Goal: Task Accomplishment & Management: Manage account settings

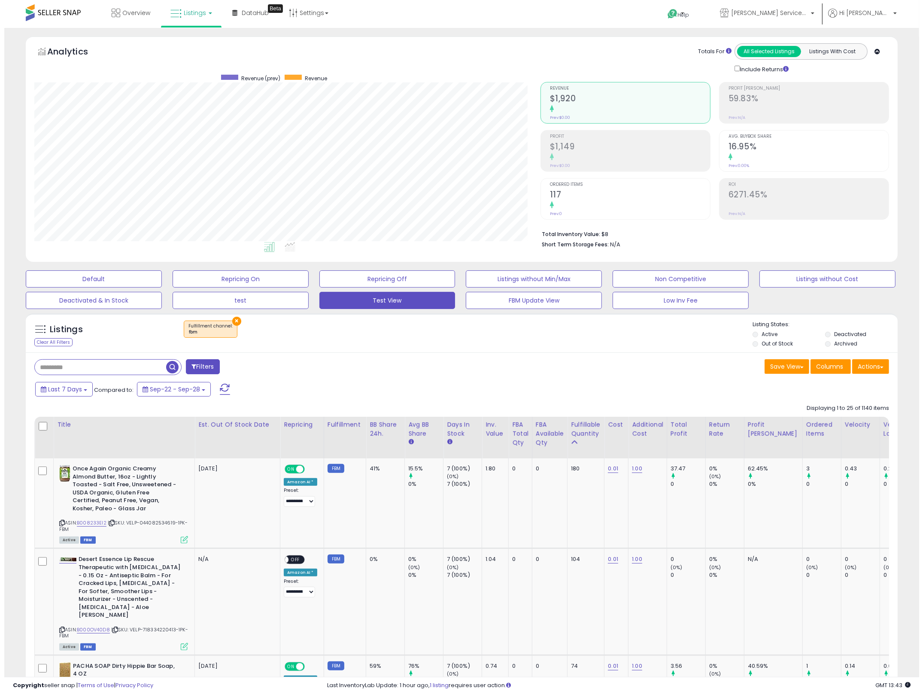
scroll to position [176, 506]
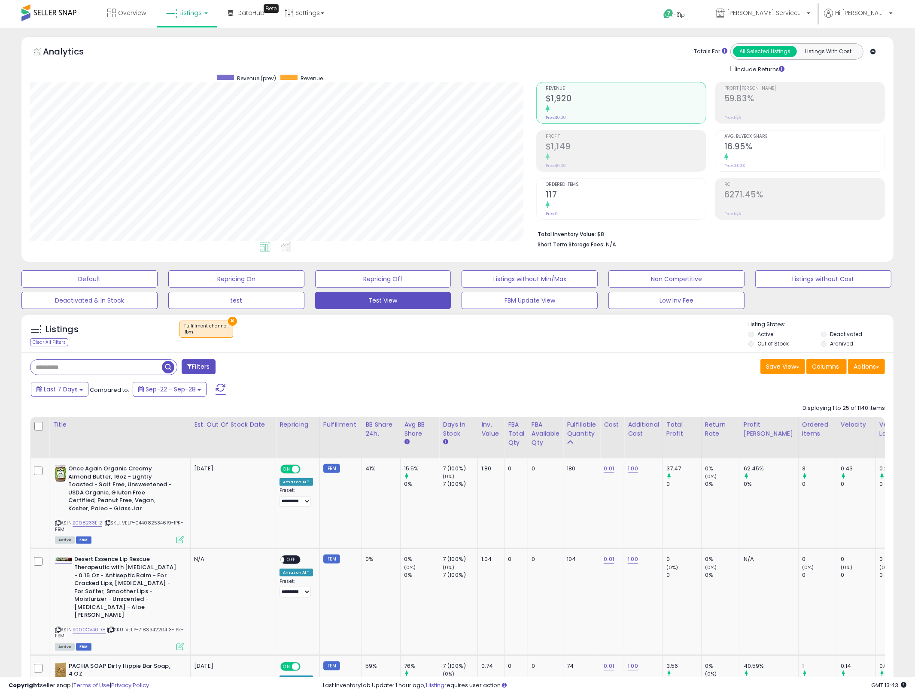
click at [228, 322] on button "×" at bounding box center [232, 321] width 9 height 9
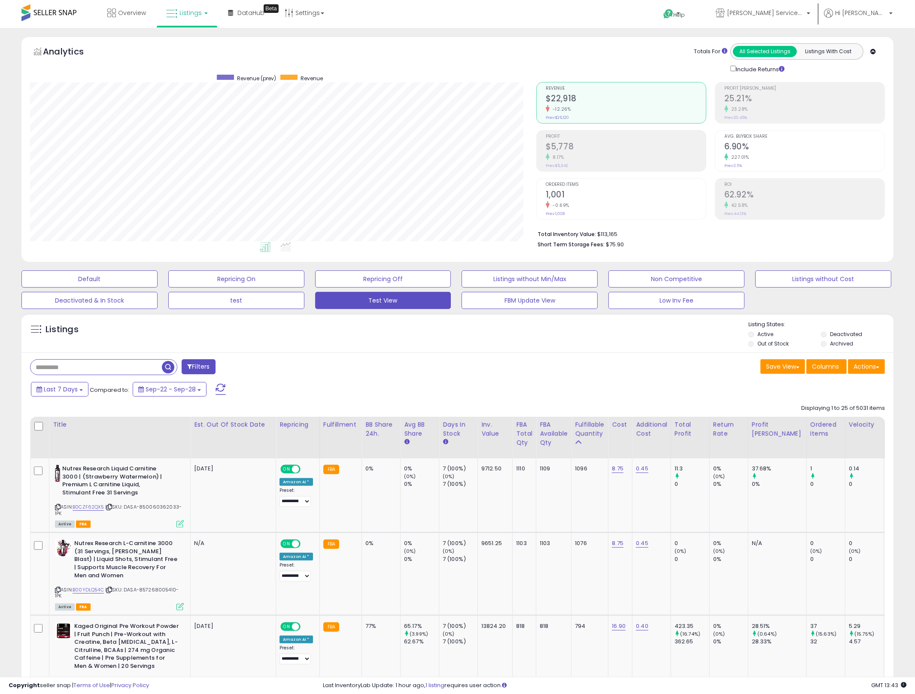
click at [609, 153] on div "8.17%" at bounding box center [625, 157] width 160 height 8
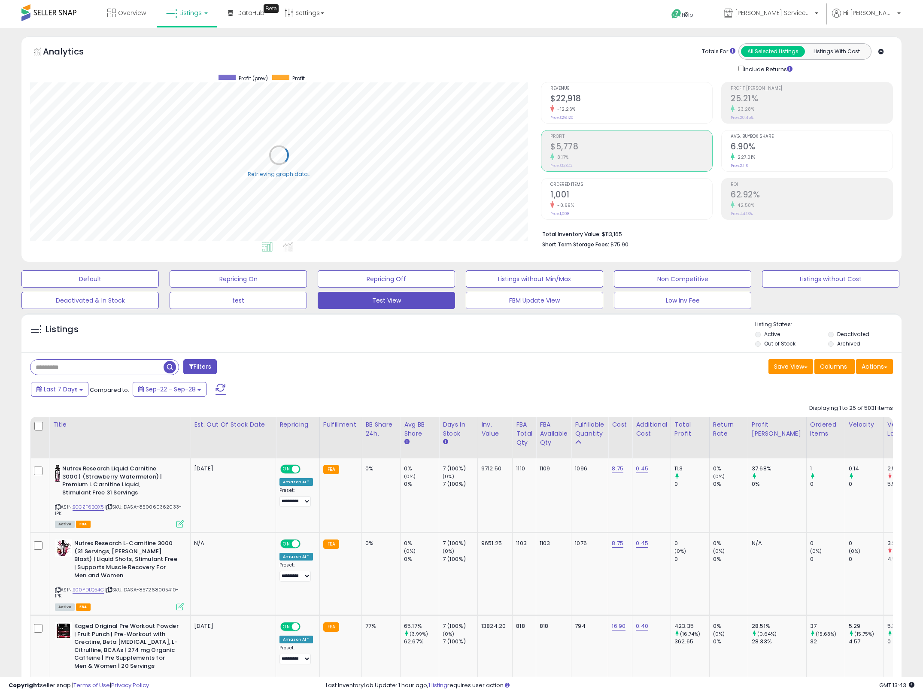
scroll to position [429008, 428677]
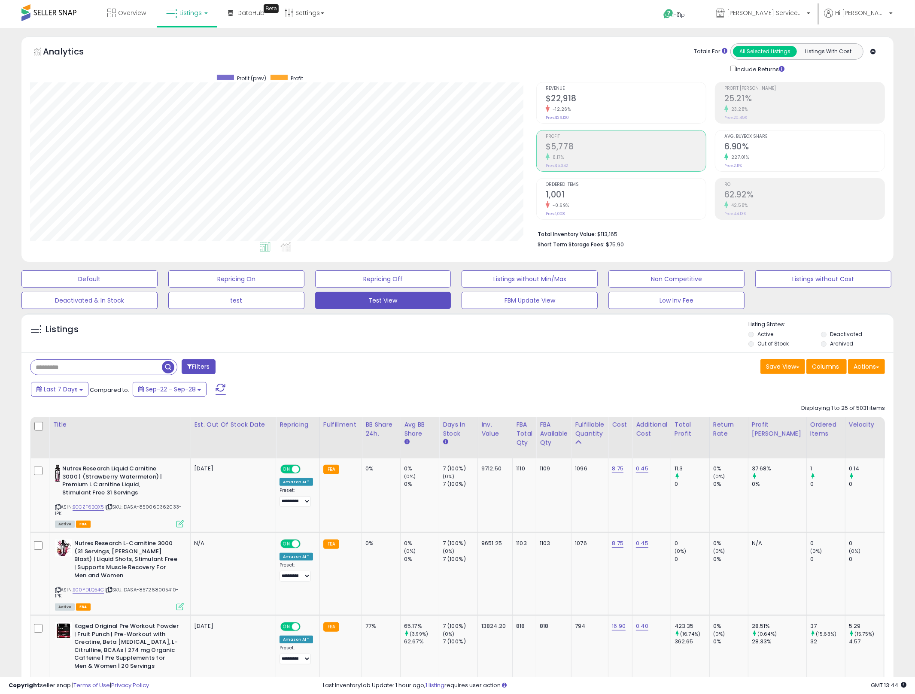
click at [583, 148] on h2 "$5,778" at bounding box center [625, 148] width 160 height 12
click at [585, 96] on h2 "$22,918" at bounding box center [625, 100] width 160 height 12
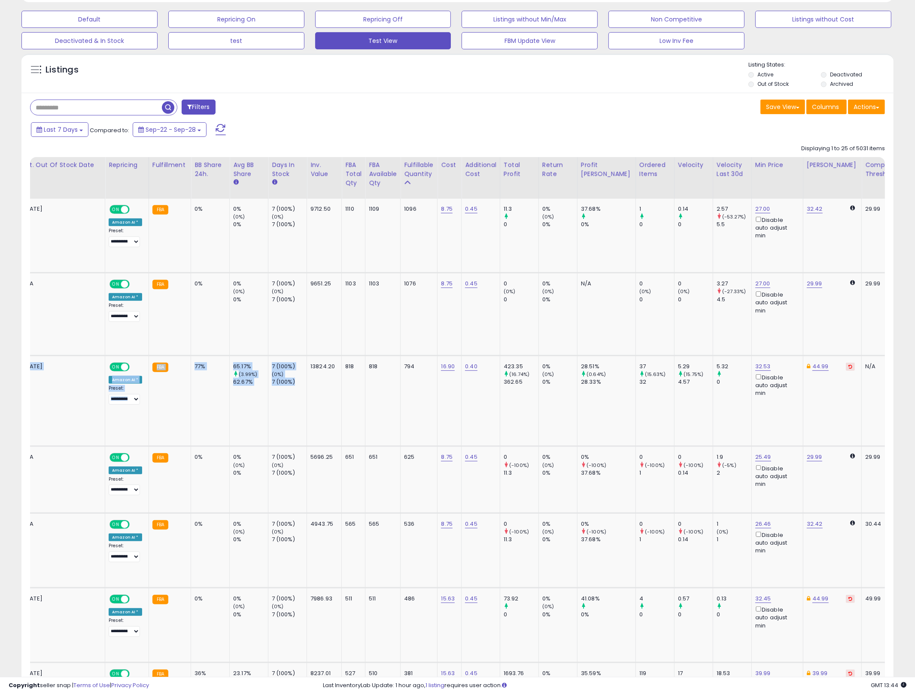
scroll to position [0, 0]
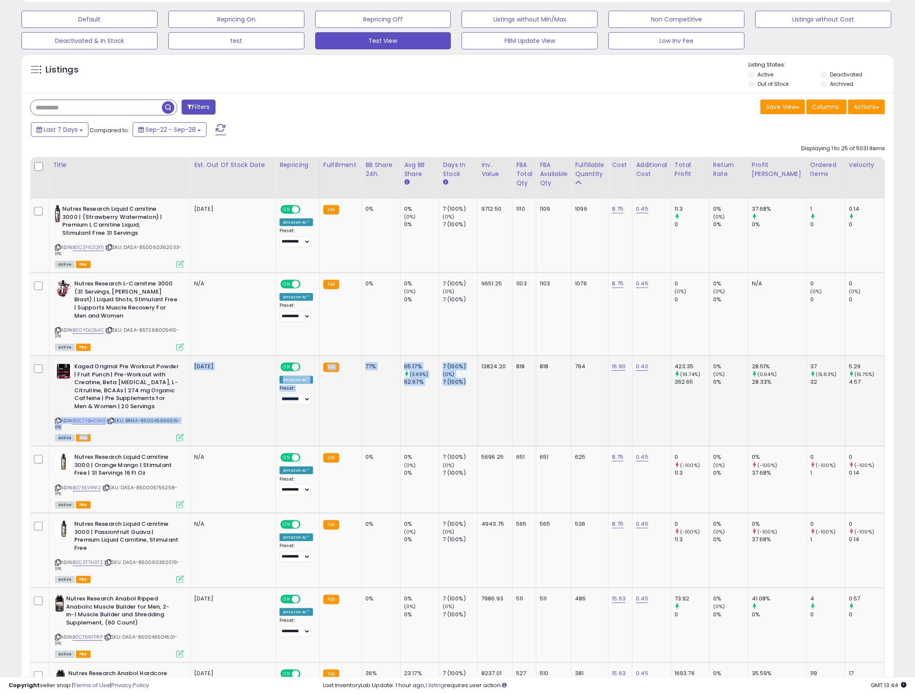
drag, startPoint x: 610, startPoint y: 389, endPoint x: 420, endPoint y: 404, distance: 190.3
click at [420, 404] on td "65.17% (3.99%) 62.67%" at bounding box center [419, 400] width 39 height 91
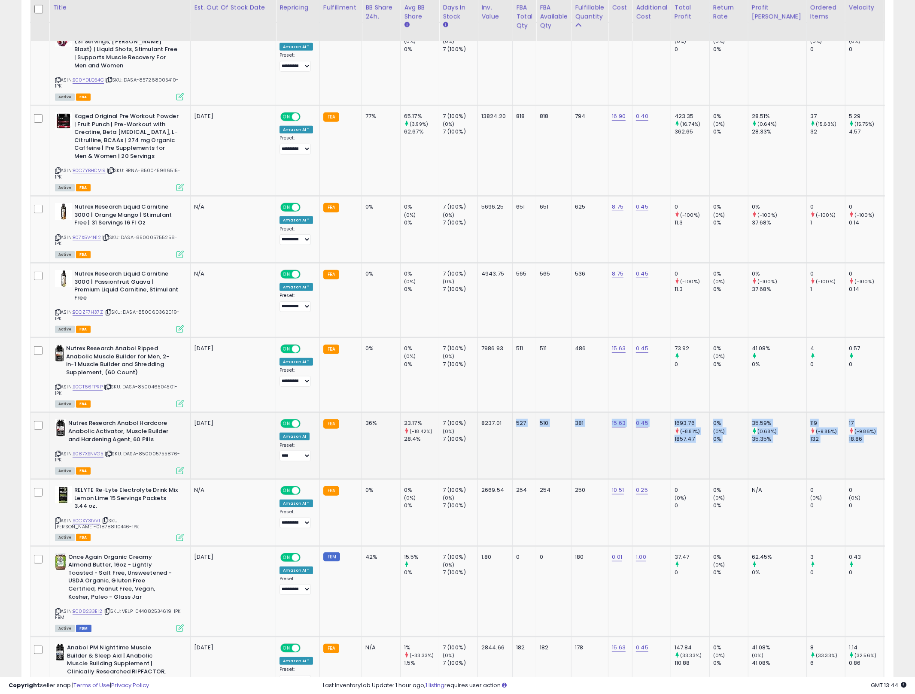
drag, startPoint x: 505, startPoint y: 444, endPoint x: 407, endPoint y: 461, distance: 99.3
click at [407, 461] on td "23.17% (-18.42%) 28.4%" at bounding box center [419, 445] width 39 height 67
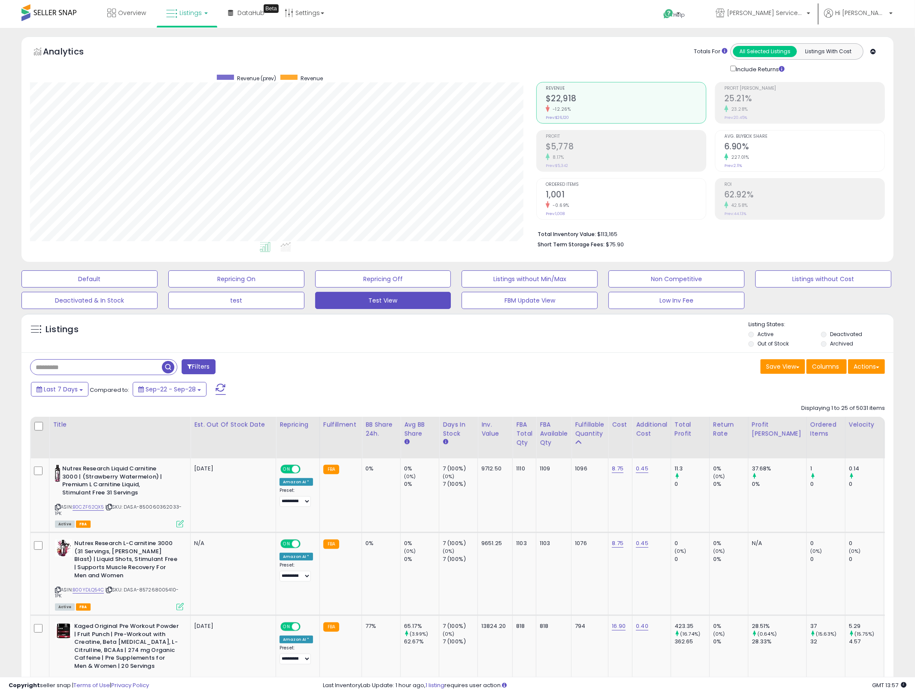
drag, startPoint x: 380, startPoint y: 385, endPoint x: 538, endPoint y: 388, distance: 158.0
click at [378, 385] on div "Last 7 Days Compared to: Sep-22 - Sep-28" at bounding box center [349, 390] width 641 height 19
click at [206, 367] on button "Filters" at bounding box center [198, 366] width 33 height 15
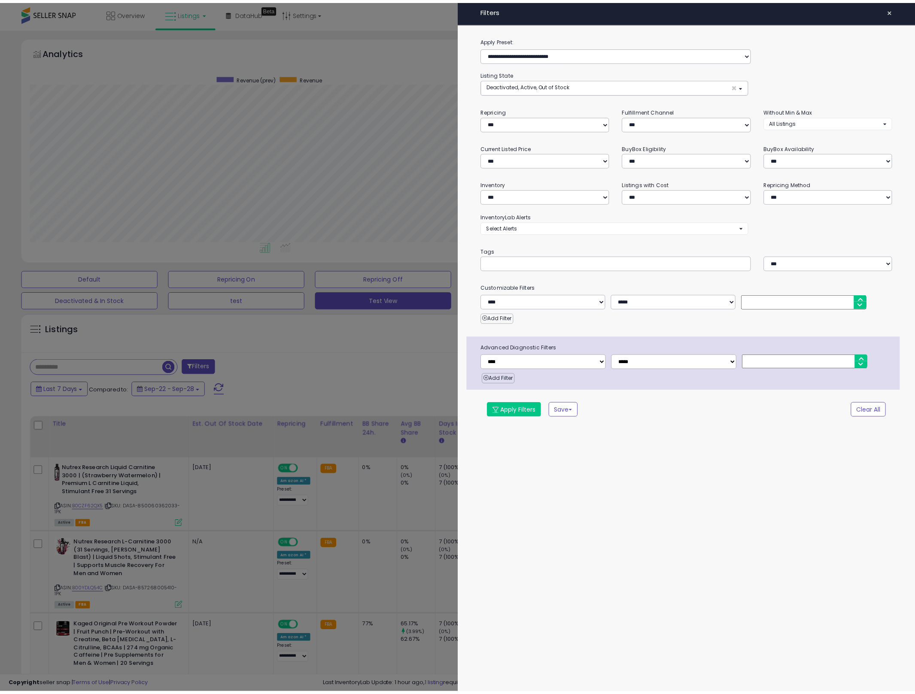
scroll to position [176, 511]
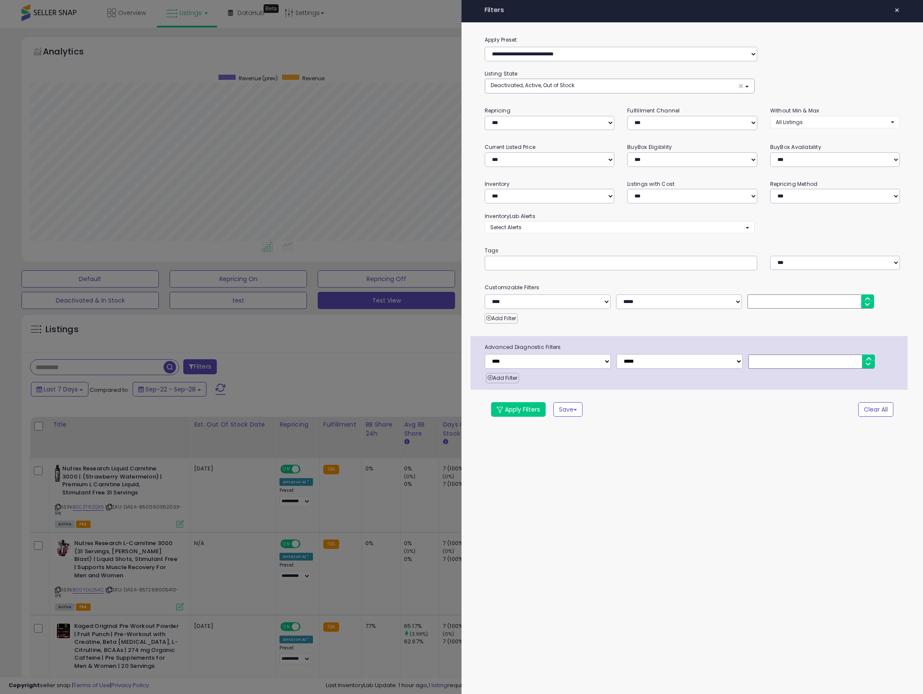
click at [564, 180] on div "**********" at bounding box center [549, 191] width 143 height 24
click at [527, 198] on select "**********" at bounding box center [550, 196] width 130 height 15
click at [667, 161] on select "**********" at bounding box center [692, 159] width 130 height 15
click at [552, 200] on select "**********" at bounding box center [550, 196] width 130 height 15
click at [550, 197] on select "**********" at bounding box center [550, 196] width 130 height 15
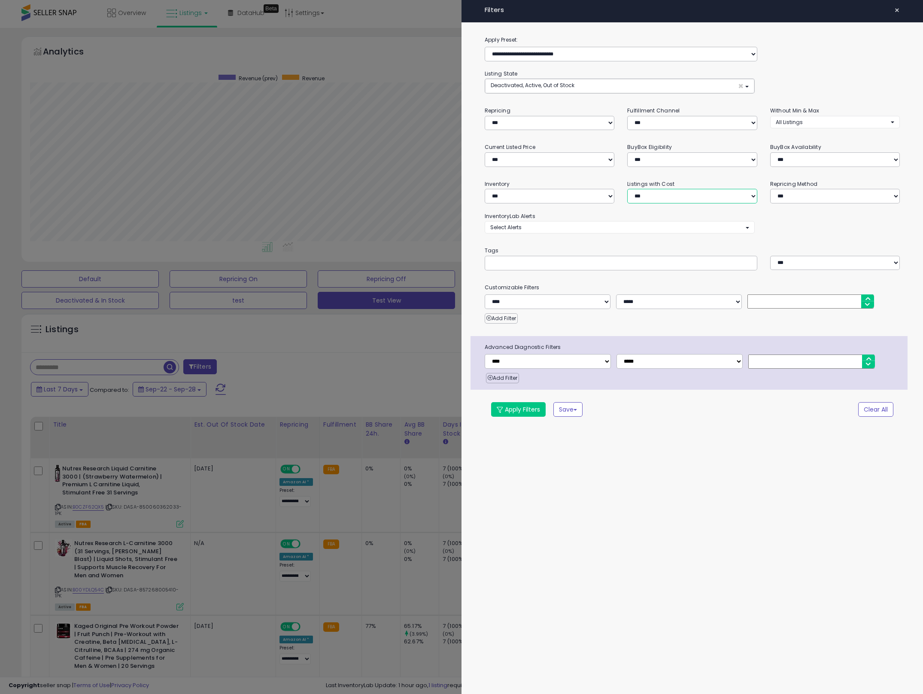
click at [658, 191] on select "**********" at bounding box center [692, 196] width 130 height 15
click at [583, 164] on select "**********" at bounding box center [550, 159] width 130 height 15
click at [689, 165] on select "**********" at bounding box center [692, 159] width 130 height 15
click at [781, 197] on select "**********" at bounding box center [835, 196] width 130 height 15
click at [782, 158] on select "**********" at bounding box center [835, 159] width 130 height 15
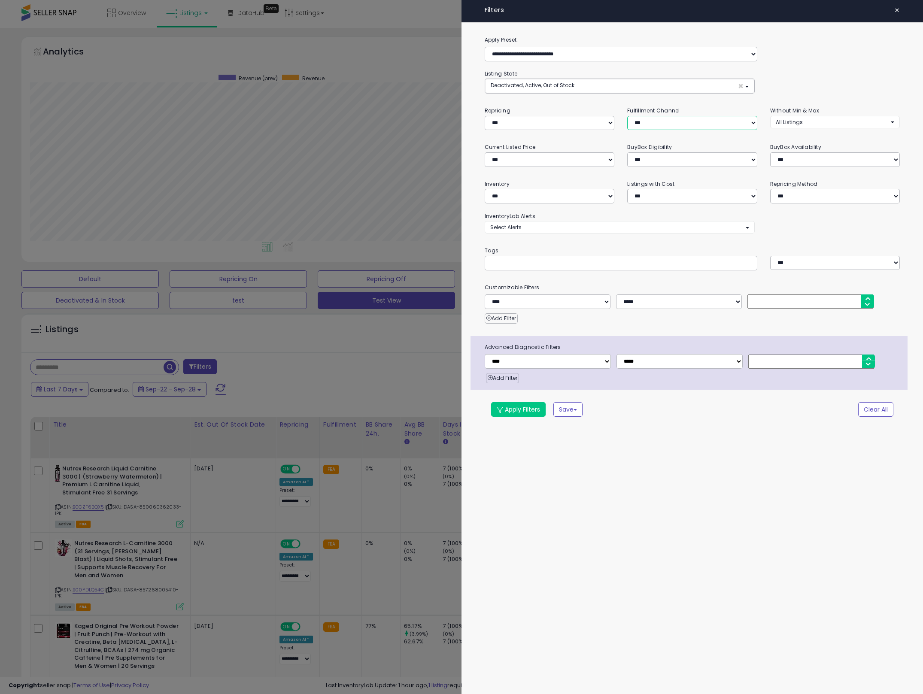
click at [667, 122] on select "*** *** *** ***" at bounding box center [692, 123] width 130 height 15
select select "***"
click at [627, 116] on select "*** *** *** ***" at bounding box center [692, 123] width 130 height 15
drag, startPoint x: 515, startPoint y: 422, endPoint x: 511, endPoint y: 408, distance: 15.1
click at [515, 422] on div "**********" at bounding box center [691, 232] width 461 height 394
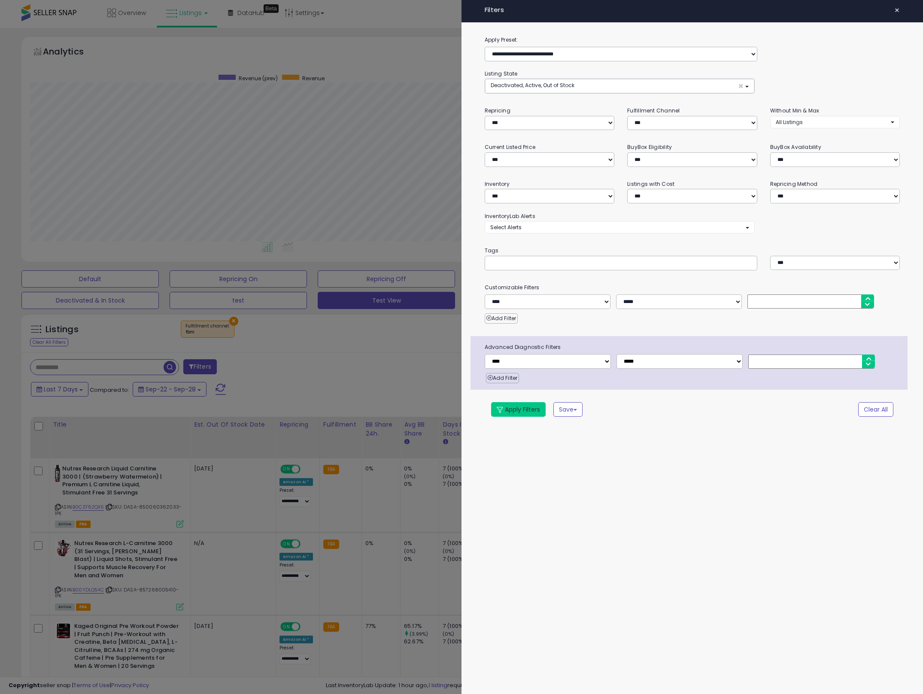
click at [511, 407] on button "Apply Filters" at bounding box center [518, 409] width 55 height 15
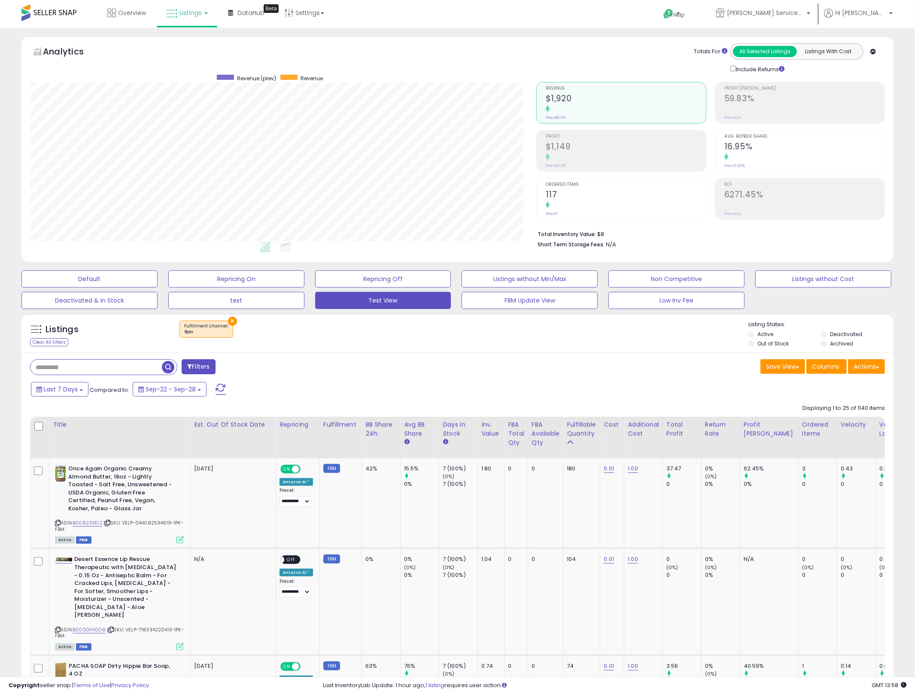
scroll to position [176, 506]
click at [444, 373] on div "Filters" at bounding box center [241, 367] width 434 height 17
click at [385, 375] on div "Filters" at bounding box center [241, 367] width 434 height 17
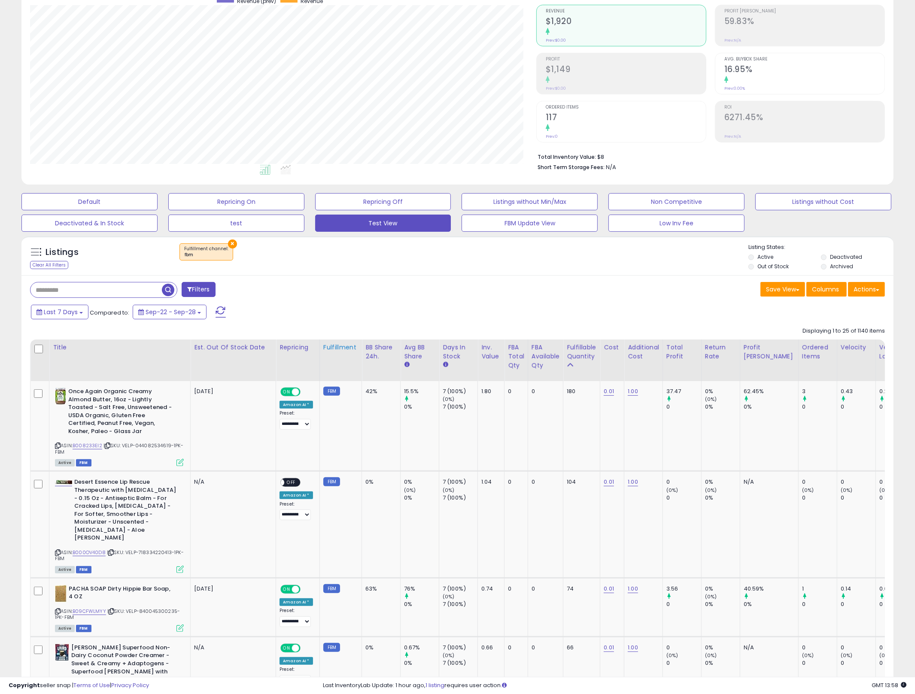
scroll to position [222, 0]
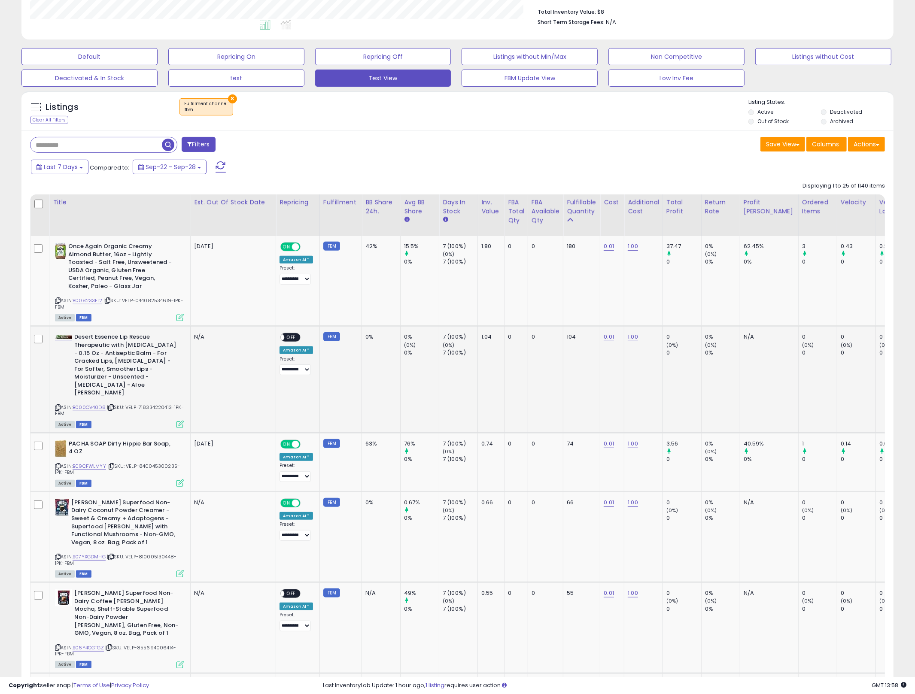
click at [292, 342] on div "ON OFF" at bounding box center [290, 337] width 20 height 9
click at [288, 337] on span "OFF" at bounding box center [291, 337] width 14 height 7
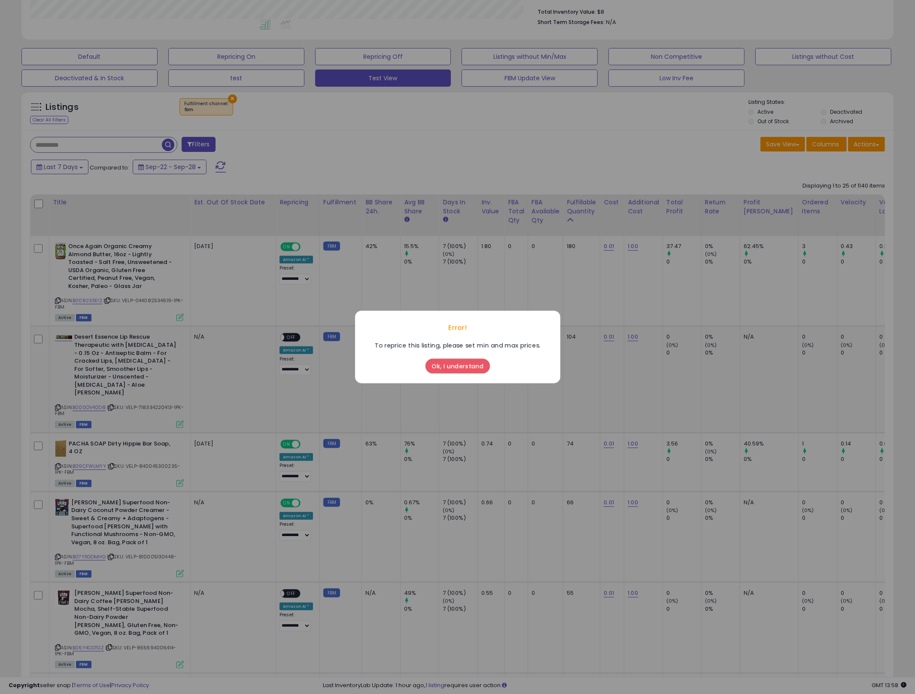
click at [438, 361] on button "Ok, I understand" at bounding box center [457, 366] width 64 height 15
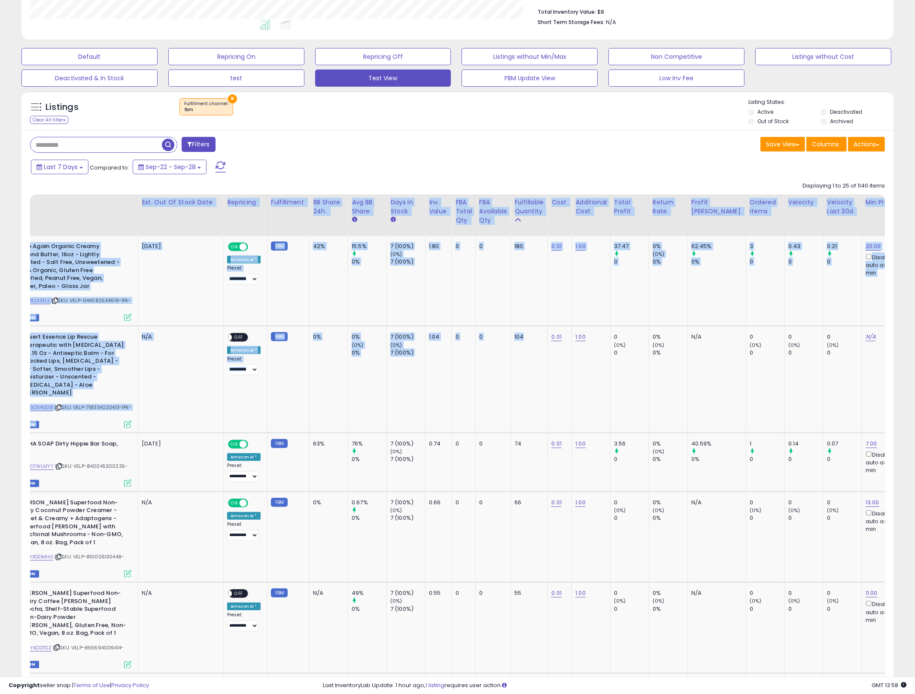
scroll to position [0, 0]
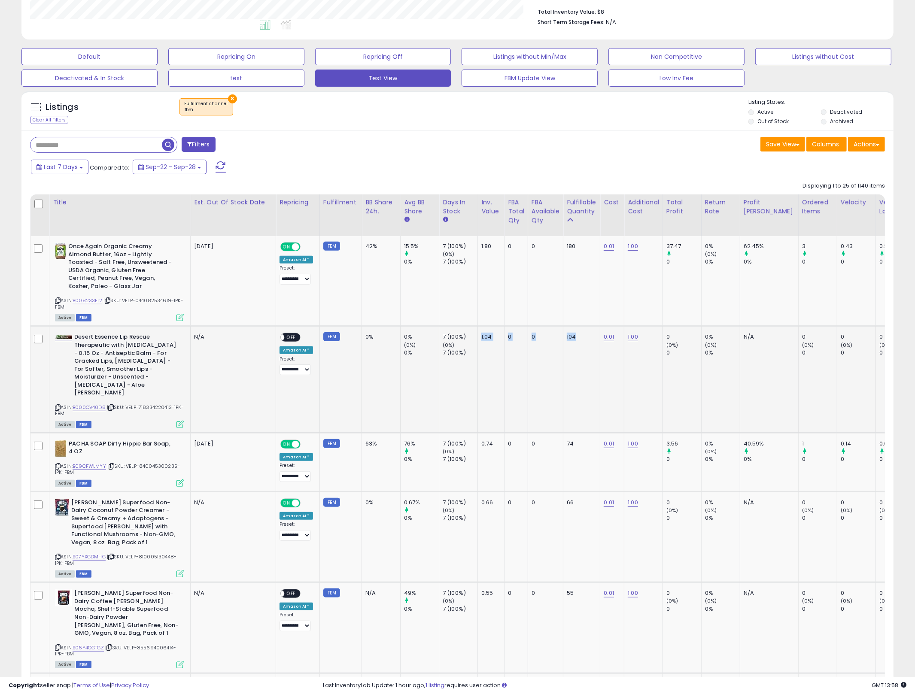
drag, startPoint x: 596, startPoint y: 365, endPoint x: 446, endPoint y: 379, distance: 150.4
click at [440, 384] on td "7 (100%) (0%) 7 (100%)" at bounding box center [458, 379] width 39 height 107
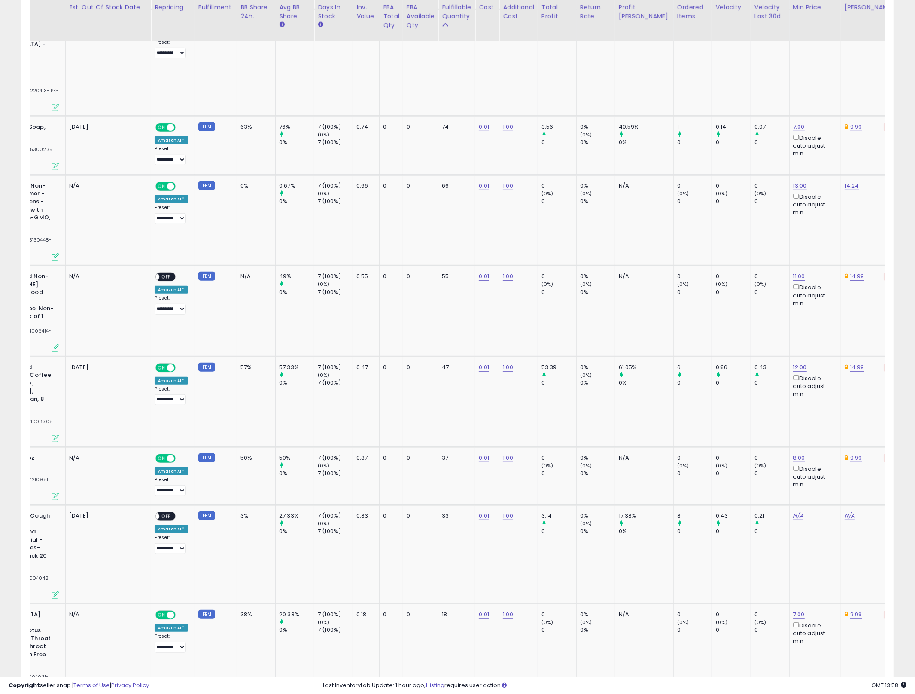
scroll to position [0, 305]
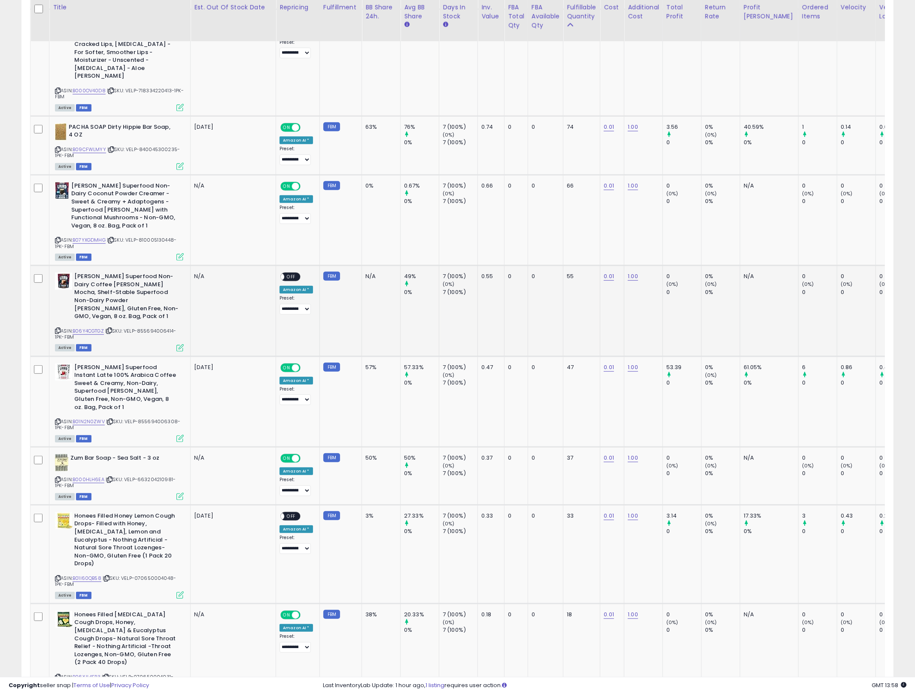
drag, startPoint x: 428, startPoint y: 273, endPoint x: 471, endPoint y: 317, distance: 61.0
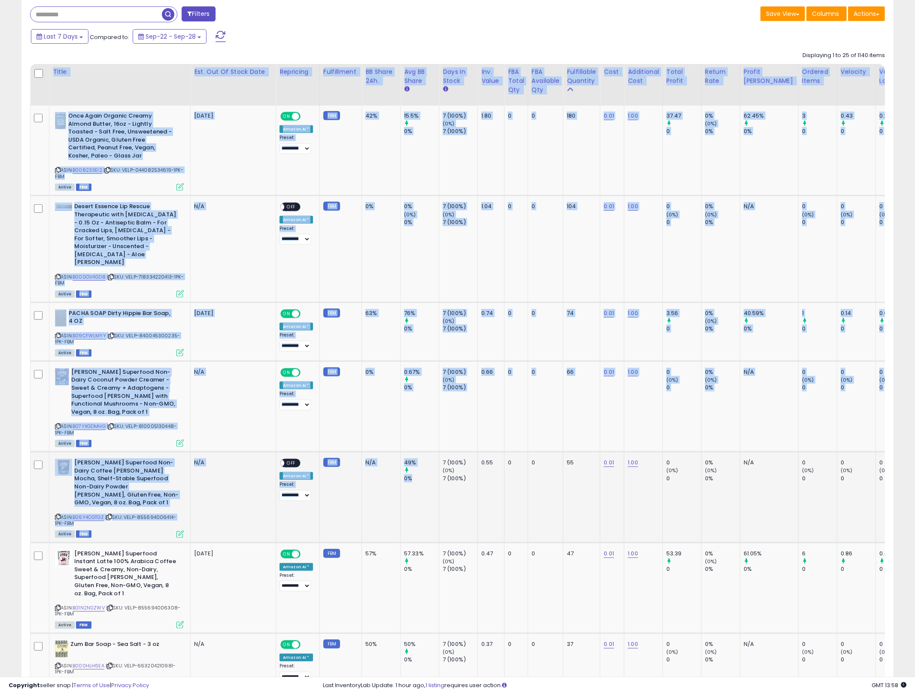
drag, startPoint x: 427, startPoint y: 479, endPoint x: 70, endPoint y: 489, distance: 357.2
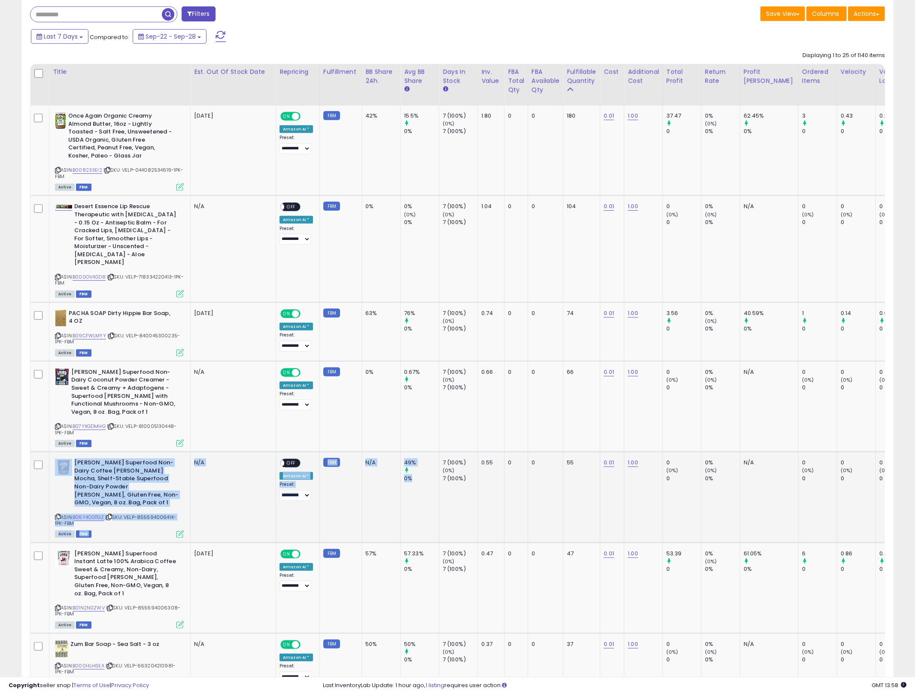
click at [286, 472] on div "Amazon AI *" at bounding box center [295, 476] width 33 height 8
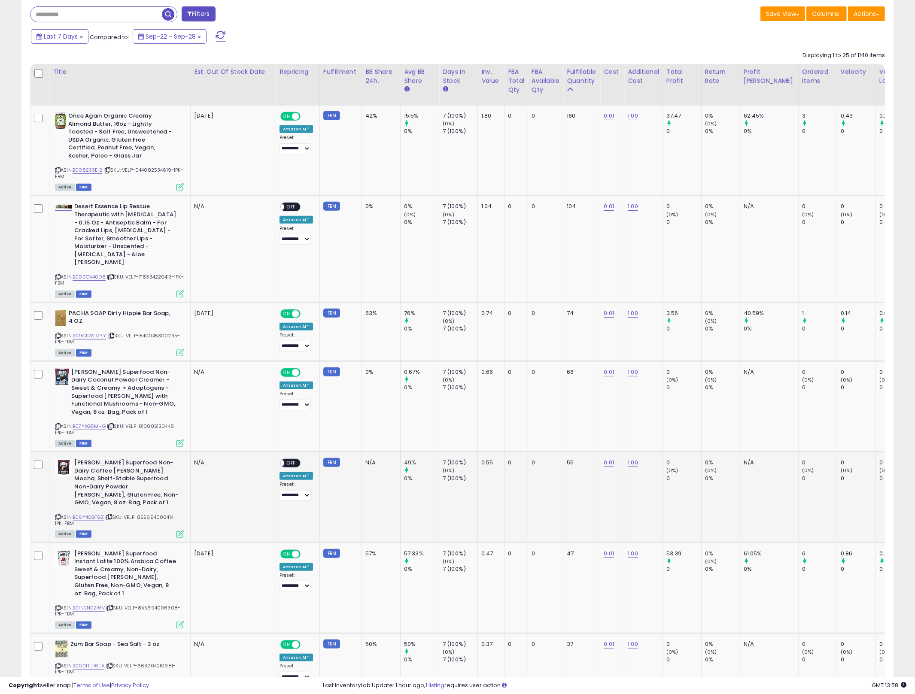
click at [282, 460] on span at bounding box center [280, 463] width 7 height 7
drag, startPoint x: 463, startPoint y: 476, endPoint x: 236, endPoint y: 461, distance: 227.1
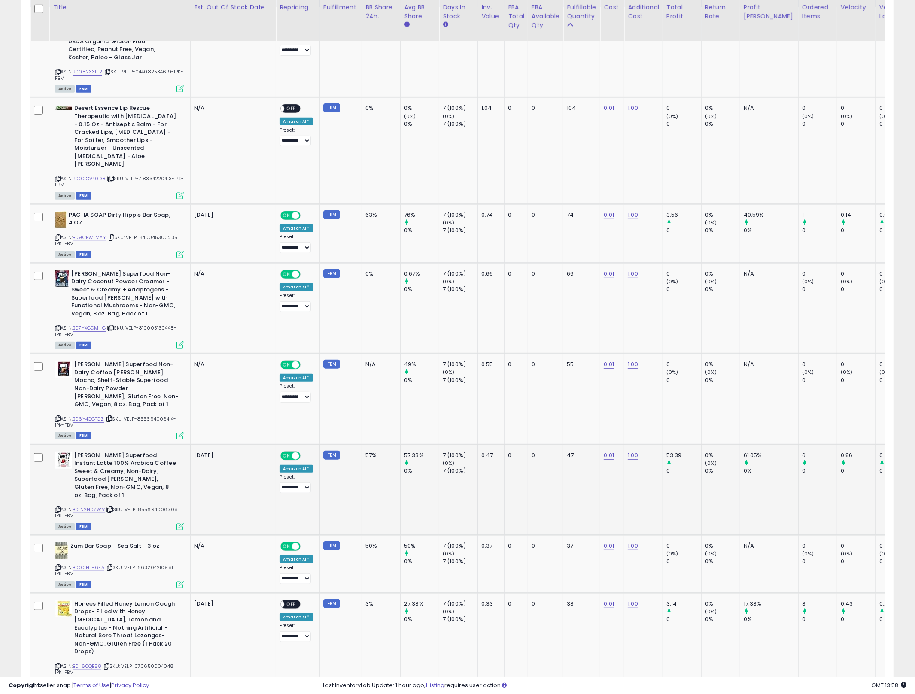
drag, startPoint x: 472, startPoint y: 475, endPoint x: 468, endPoint y: 482, distance: 8.5
click at [470, 478] on td "7 (100%) (0%) 7 (100%)" at bounding box center [458, 489] width 39 height 91
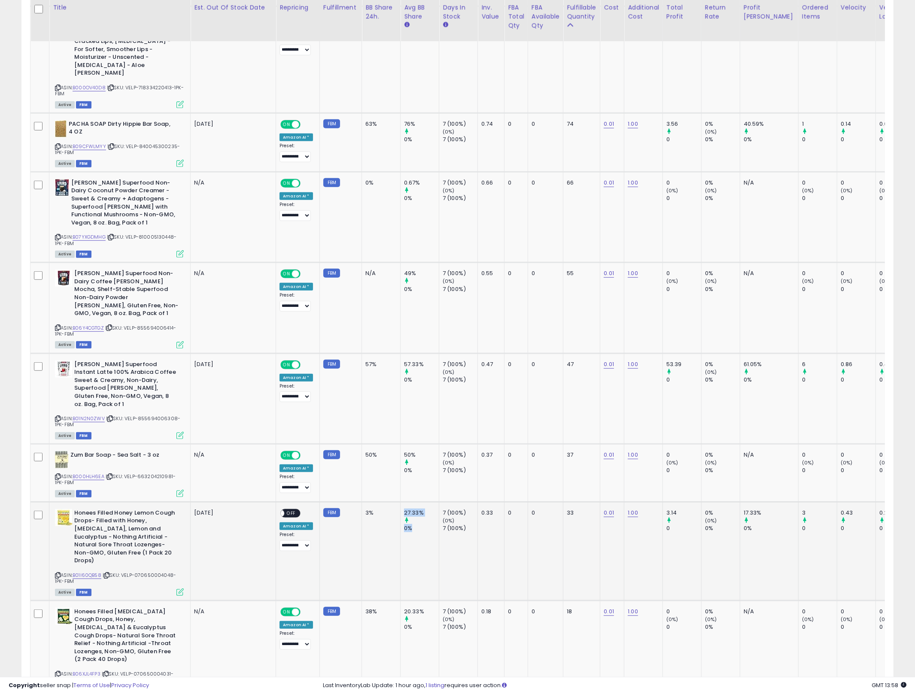
drag, startPoint x: 403, startPoint y: 491, endPoint x: 435, endPoint y: 514, distance: 39.0
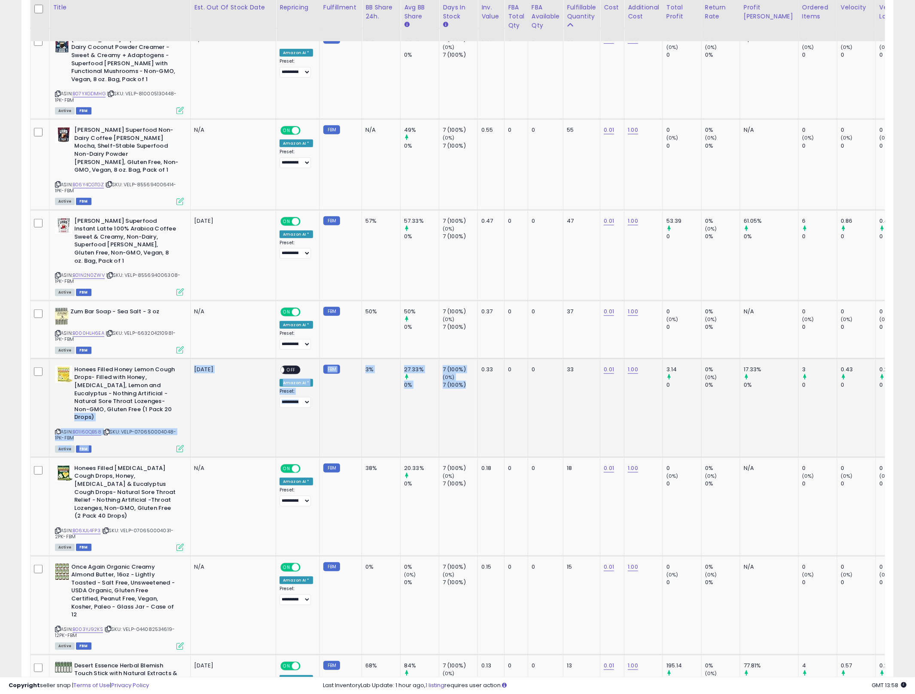
drag, startPoint x: 476, startPoint y: 367, endPoint x: 298, endPoint y: 384, distance: 178.9
drag, startPoint x: 270, startPoint y: 336, endPoint x: 282, endPoint y: 337, distance: 12.6
click at [271, 358] on td "[DATE]" at bounding box center [233, 407] width 85 height 99
click at [308, 358] on td "**********" at bounding box center [298, 407] width 44 height 99
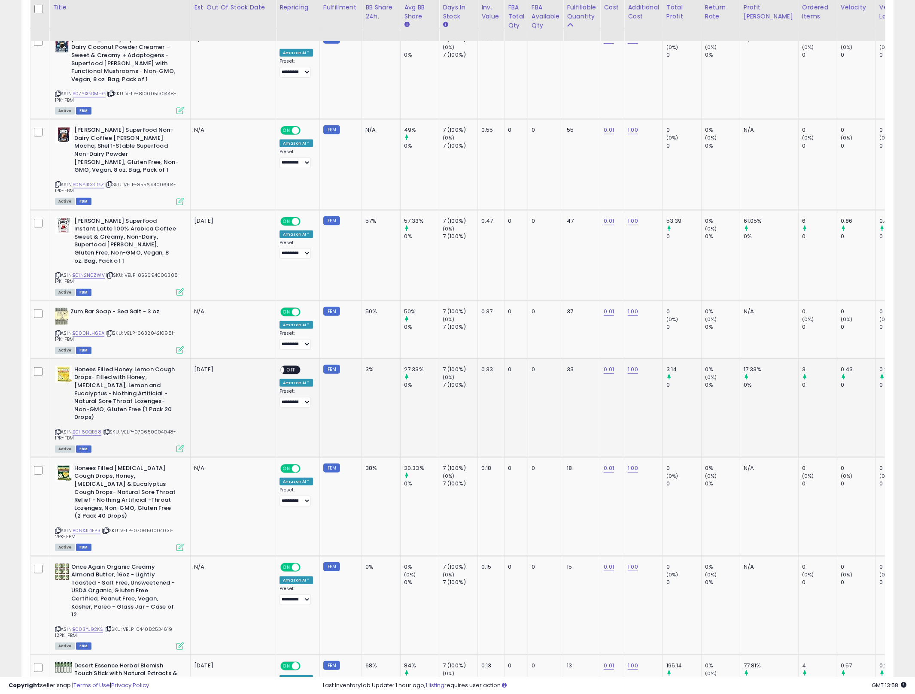
click at [273, 358] on td "[DATE]" at bounding box center [233, 407] width 85 height 99
click at [291, 366] on span "OFF" at bounding box center [291, 369] width 14 height 7
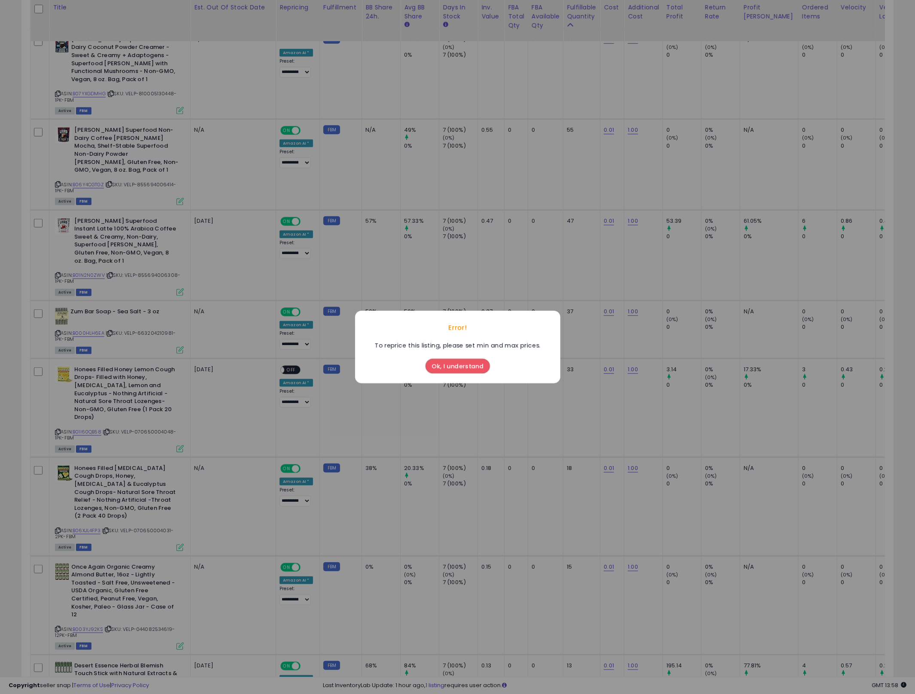
click at [431, 352] on div "Ok, I understand" at bounding box center [457, 363] width 69 height 23
click at [467, 374] on div "Ok, I understand" at bounding box center [457, 363] width 69 height 23
click at [458, 367] on button "Ok, I understand" at bounding box center [457, 366] width 64 height 15
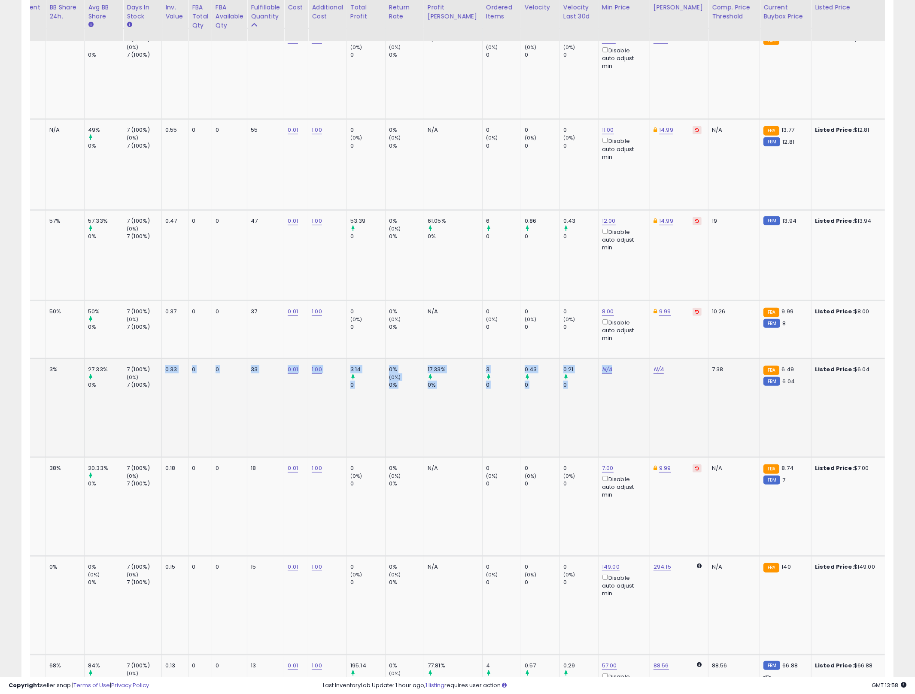
drag, startPoint x: 483, startPoint y: 368, endPoint x: 610, endPoint y: 370, distance: 127.1
click at [617, 374] on tr "Honees Filled Honey Lemon Cough Drops- Filled with Honey, [MEDICAL_DATA], Lemon…" at bounding box center [649, 407] width 1868 height 99
click at [602, 365] on link "N/A" at bounding box center [607, 369] width 10 height 9
type input "*"
click button "submit" at bounding box center [614, 305] width 15 height 13
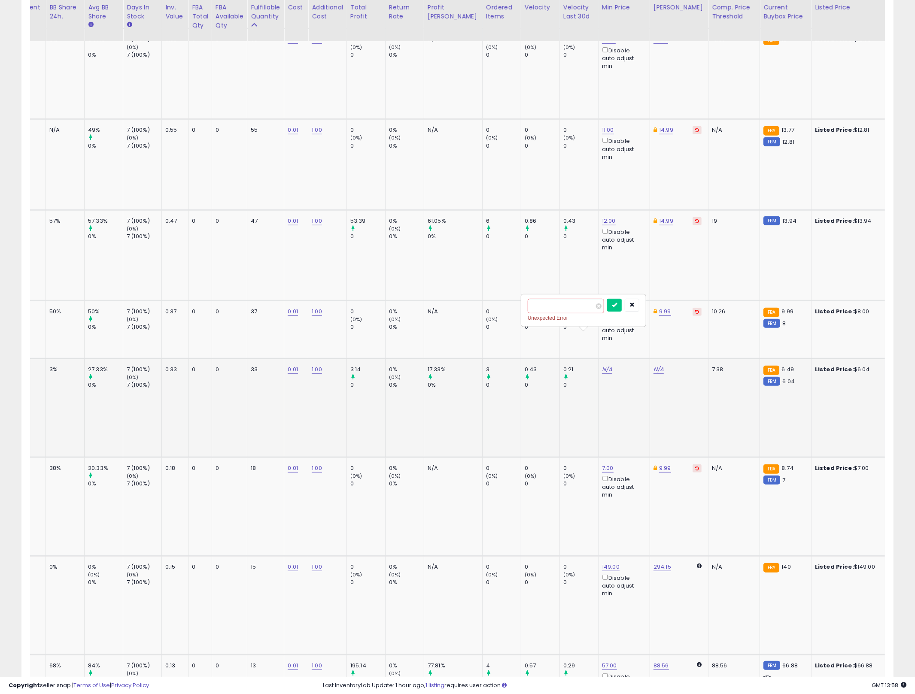
click at [615, 298] on div "* Unexpected Error" at bounding box center [583, 310] width 124 height 31
click at [620, 300] on button "submit" at bounding box center [614, 305] width 15 height 13
click at [653, 365] on link "N/A" at bounding box center [658, 369] width 10 height 9
click at [686, 306] on icon "button" at bounding box center [683, 304] width 5 height 5
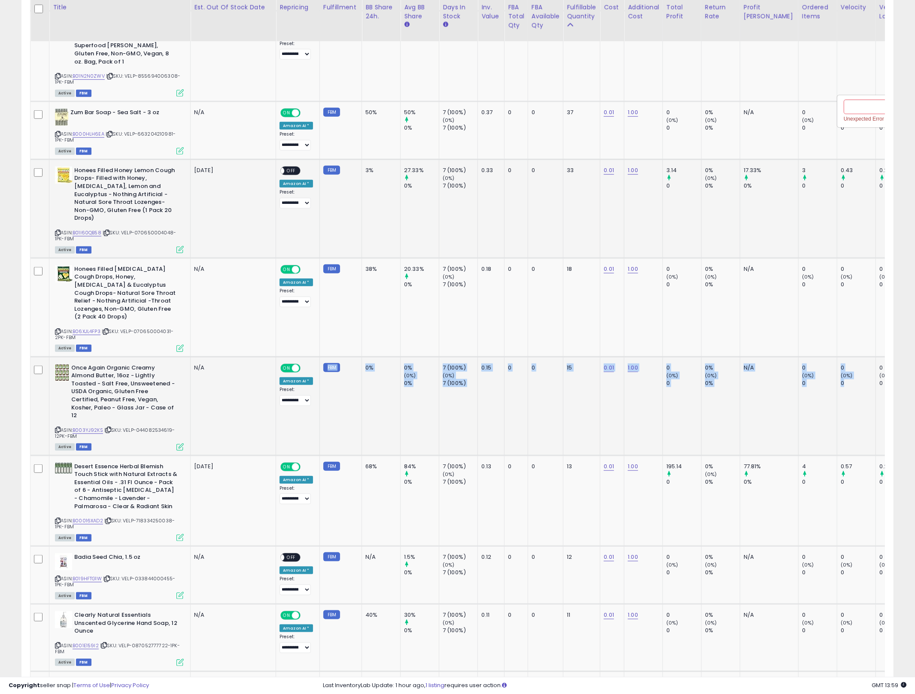
drag, startPoint x: 501, startPoint y: 373, endPoint x: 344, endPoint y: 343, distance: 159.4
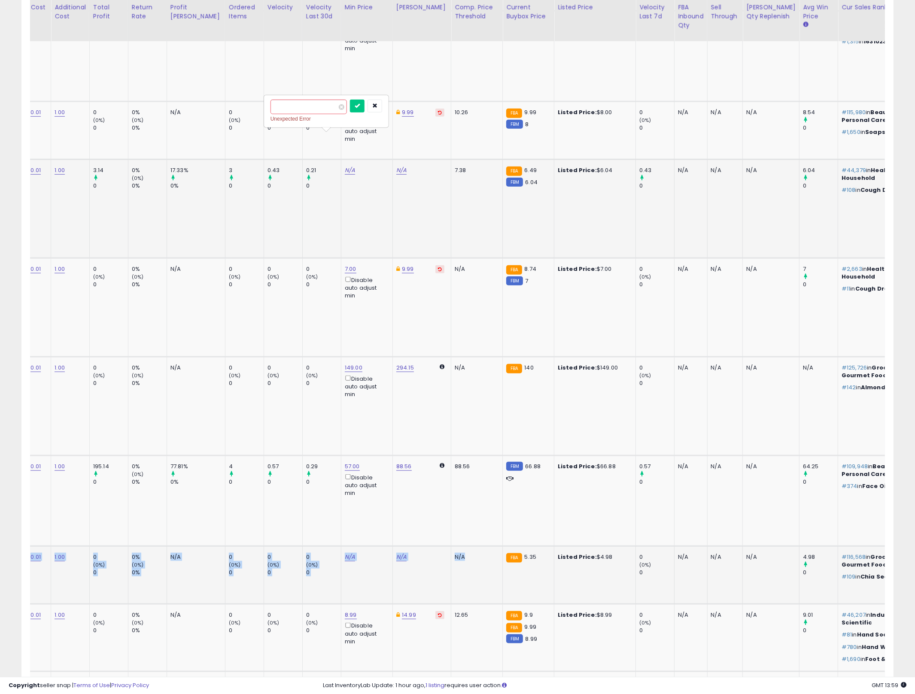
drag, startPoint x: 415, startPoint y: 504, endPoint x: 385, endPoint y: 505, distance: 30.9
click at [441, 546] on tr "Badia Seed Chia, 1.5 oz ASIN: B019HFTG1W | SKU: VELP-033844000455-1PK-FBM Activ…" at bounding box center [392, 575] width 1868 height 58
click at [264, 282] on td "0 (0%) 0" at bounding box center [283, 307] width 39 height 99
click at [382, 106] on button "button" at bounding box center [374, 106] width 15 height 13
drag, startPoint x: 324, startPoint y: 292, endPoint x: 181, endPoint y: 237, distance: 153.1
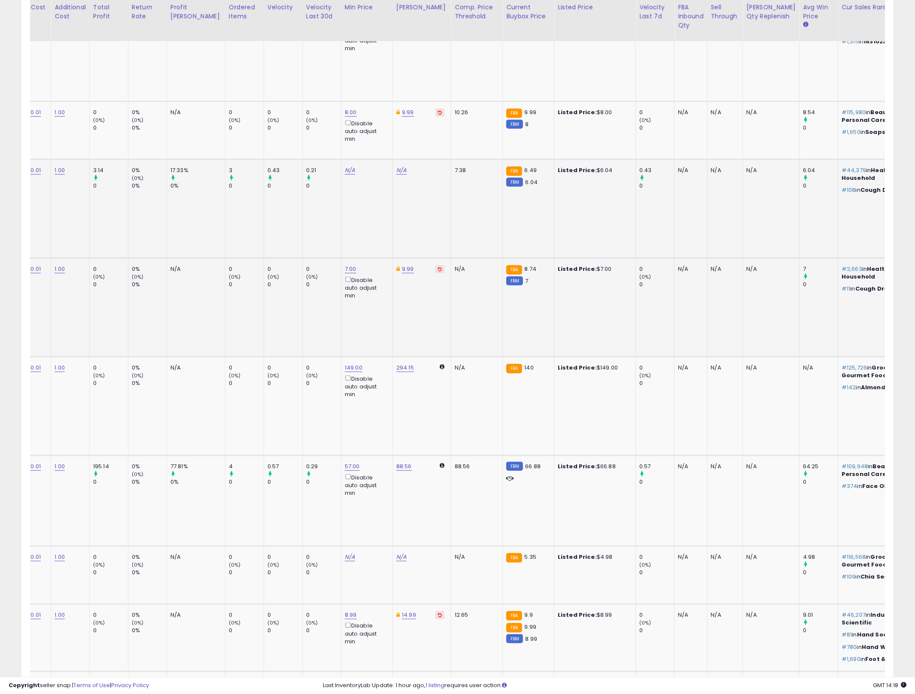
click at [70, 199] on tbody "Once Again Organic Creamy Almond Butter, 16oz - Lightly Toasted - Salt Free, Un…" at bounding box center [392, 577] width 1868 height 2007
click at [302, 287] on td "0 (0%) 0" at bounding box center [321, 307] width 39 height 99
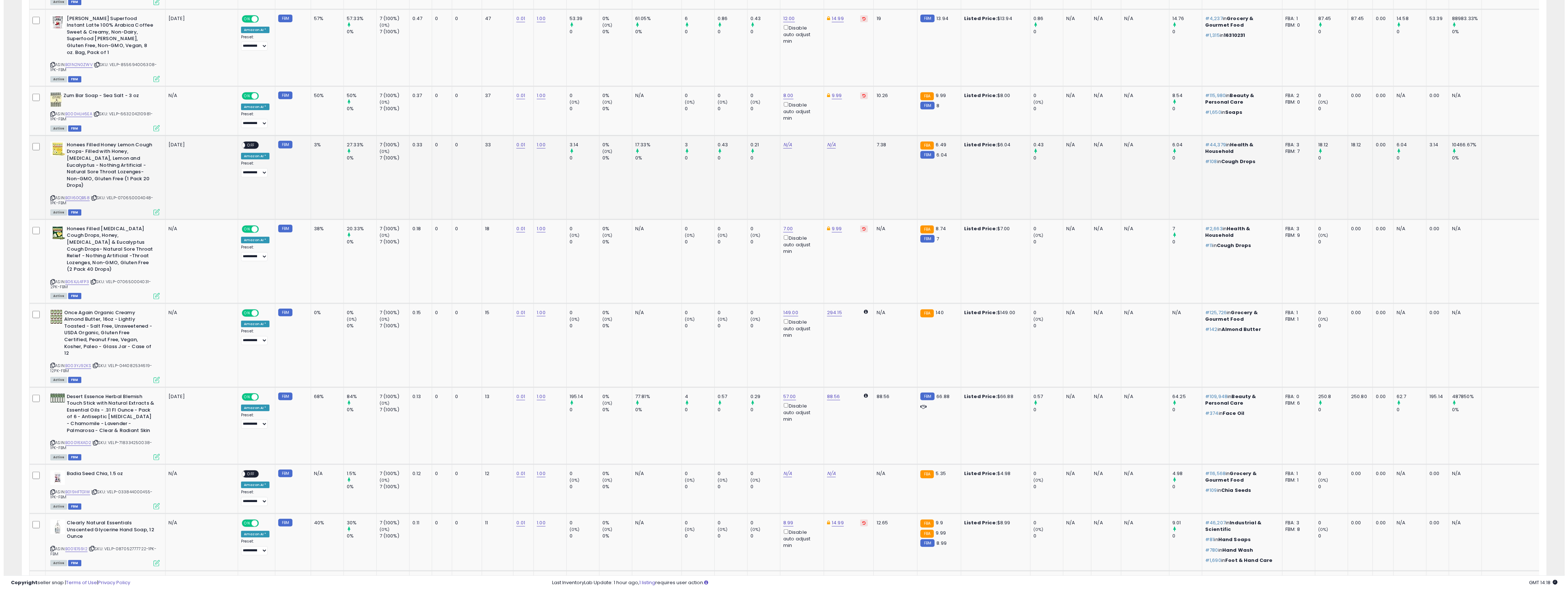
scroll to position [0, 0]
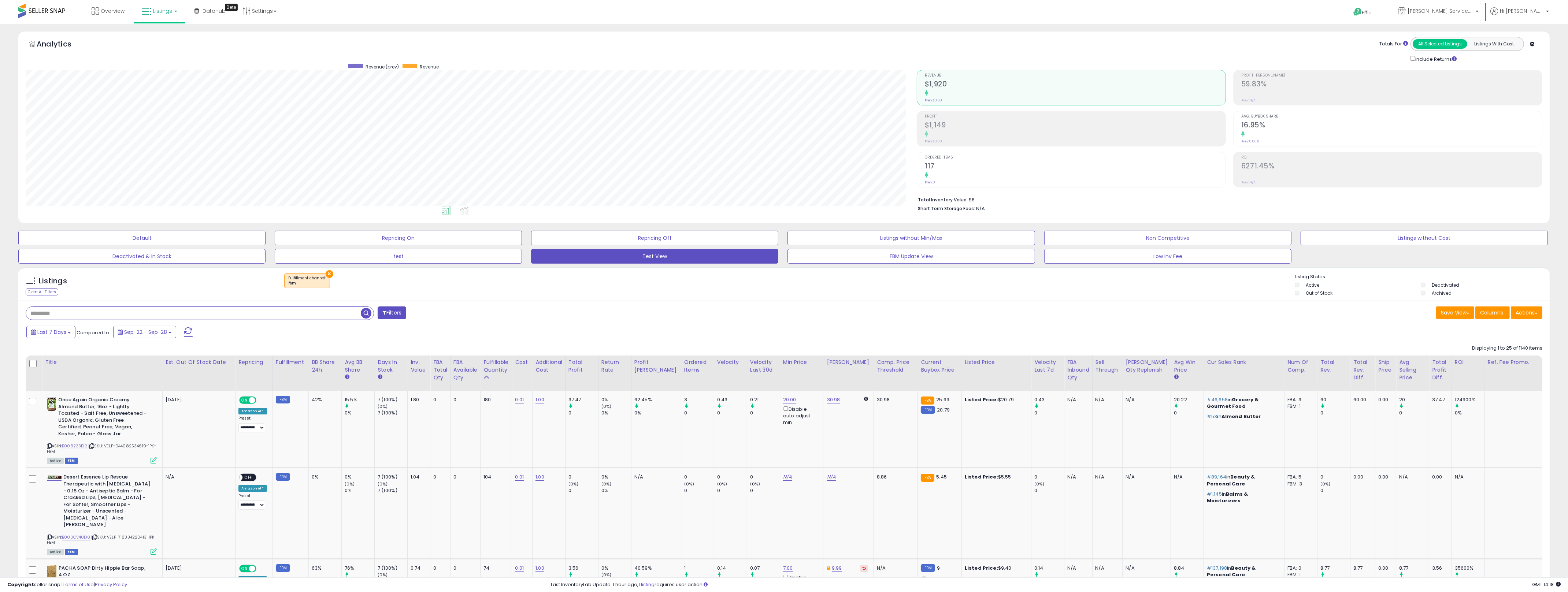
click at [202, 313] on input "text" at bounding box center [193, 313] width 335 height 13
click at [329, 276] on button "×" at bounding box center [329, 274] width 8 height 8
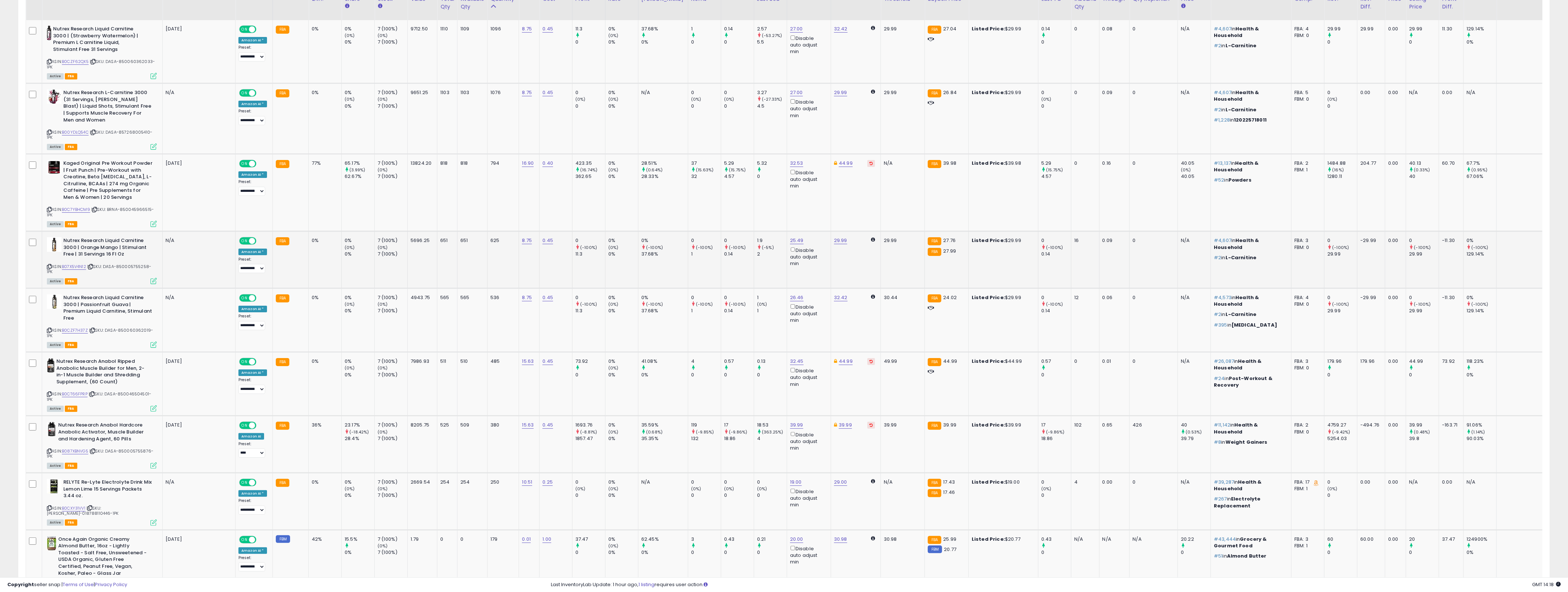
scroll to position [416, 0]
